Goal: Find specific page/section: Find specific page/section

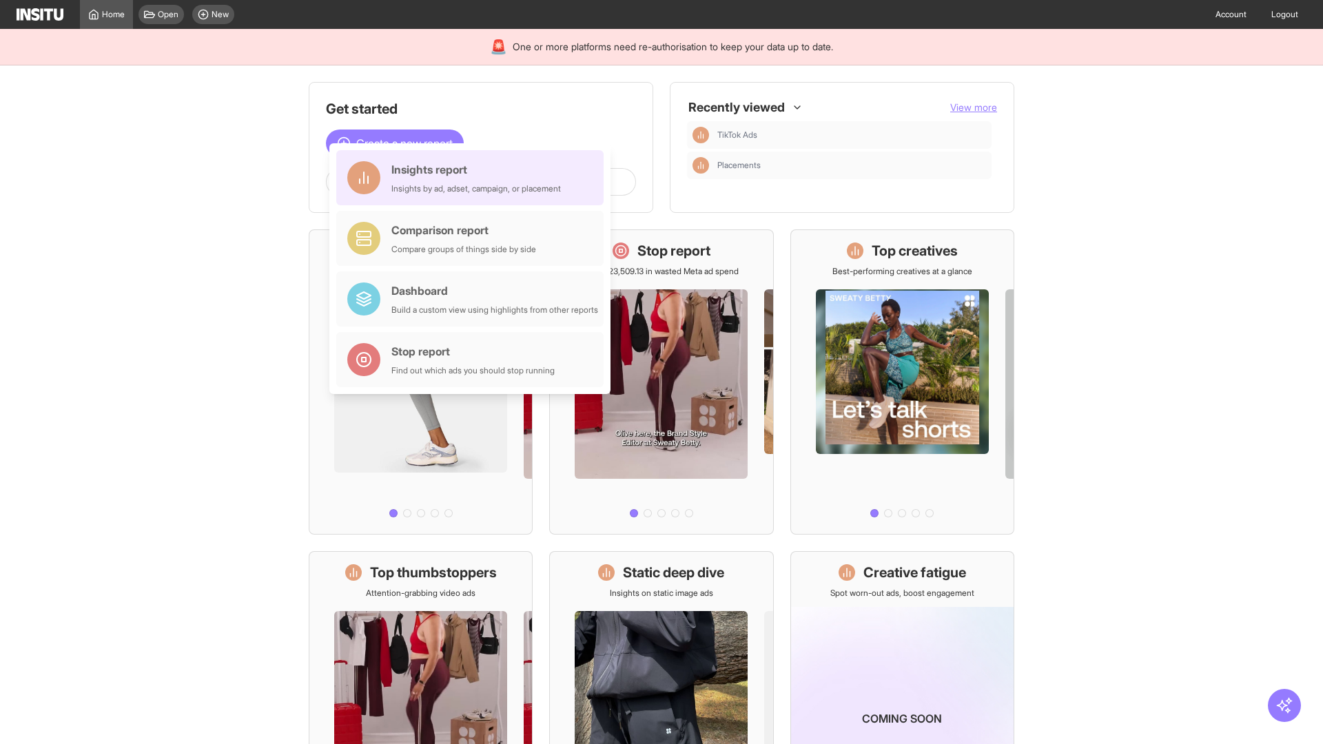
click at [473, 178] on div "Insights report Insights by ad, adset, campaign, or placement" at bounding box center [476, 177] width 170 height 33
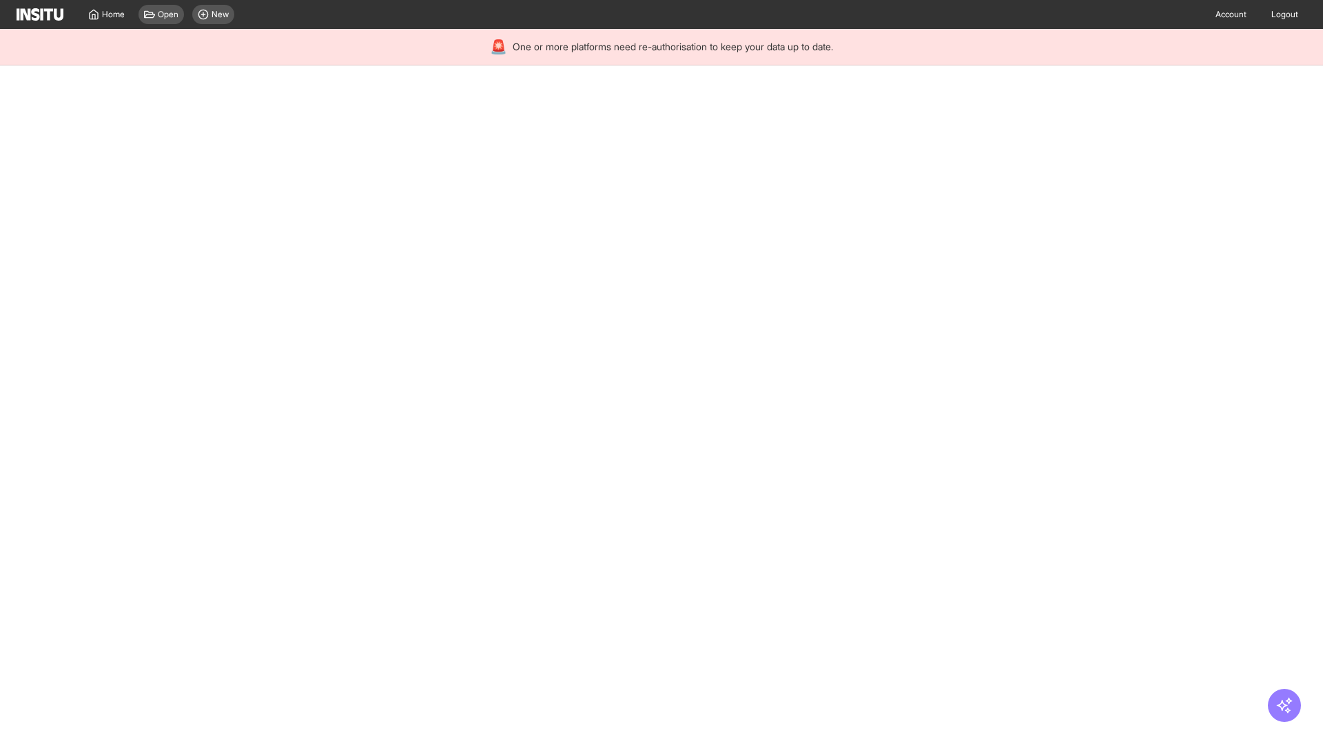
select select "**"
